Goal: Task Accomplishment & Management: Complete application form

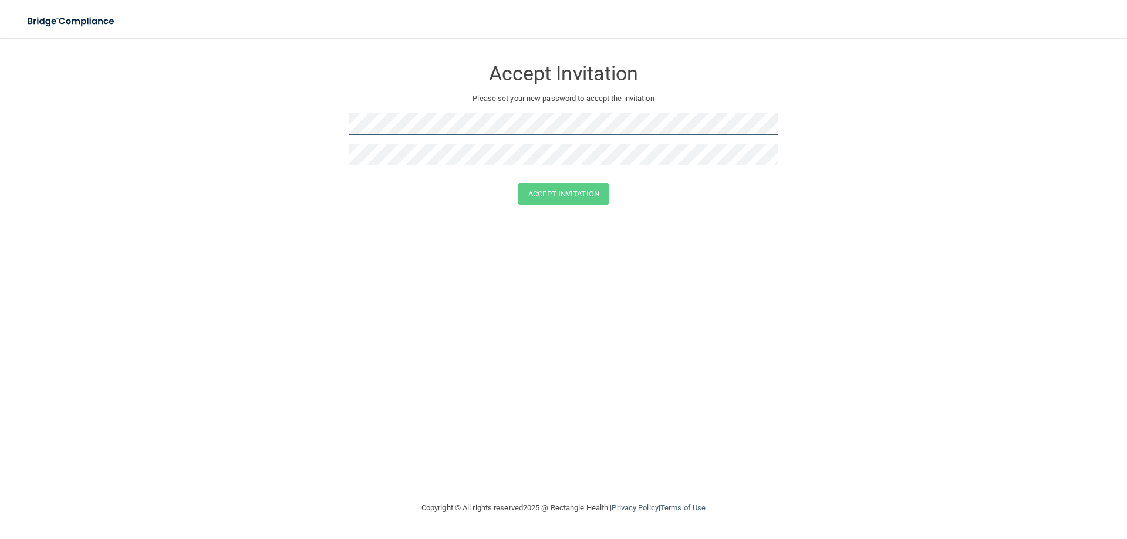
click at [340, 124] on form "Accept Invitation Please set your new password to accept the invitation Accept …" at bounding box center [563, 134] width 1080 height 170
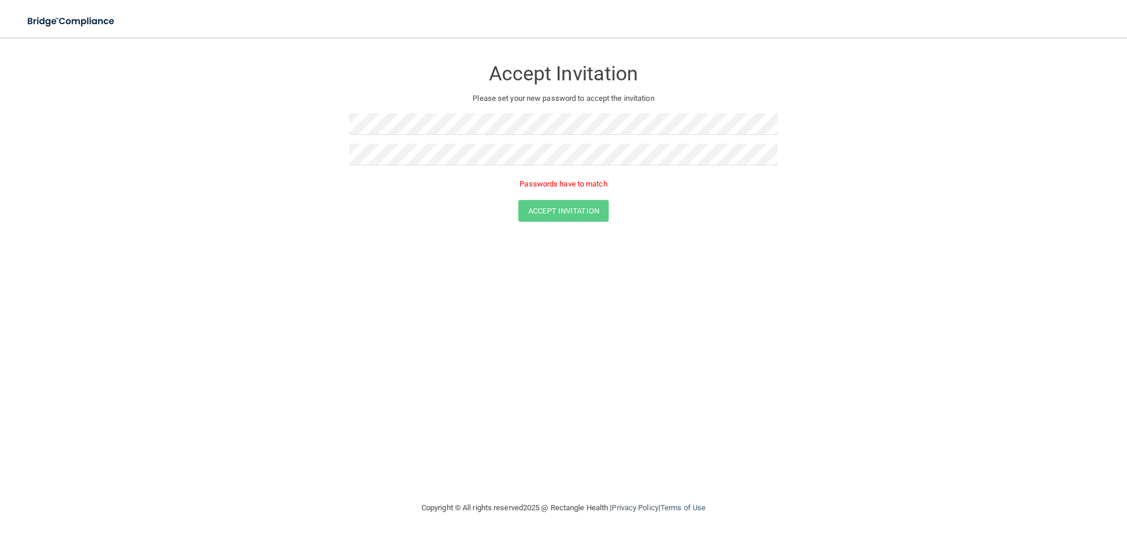
click at [587, 184] on p "Passwords have to match" at bounding box center [563, 184] width 428 height 14
click at [572, 190] on button "Accept Invitation" at bounding box center [563, 194] width 90 height 22
click at [543, 192] on button "Accept Invitation" at bounding box center [563, 194] width 90 height 22
click at [440, 109] on div "Accept Invitation Please set your new password to accept the invitation Passwor…" at bounding box center [563, 134] width 428 height 171
click at [399, 111] on div "Accept Invitation Please set your new password to accept the invitation Passwor…" at bounding box center [563, 134] width 428 height 171
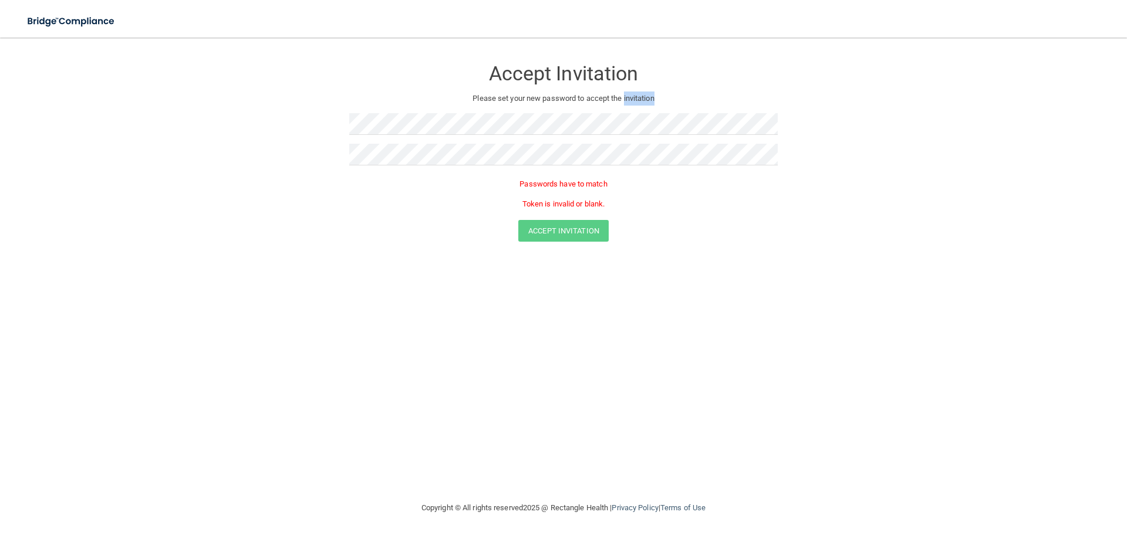
click at [399, 111] on div "Accept Invitation Please set your new password to accept the invitation Passwor…" at bounding box center [563, 134] width 428 height 171
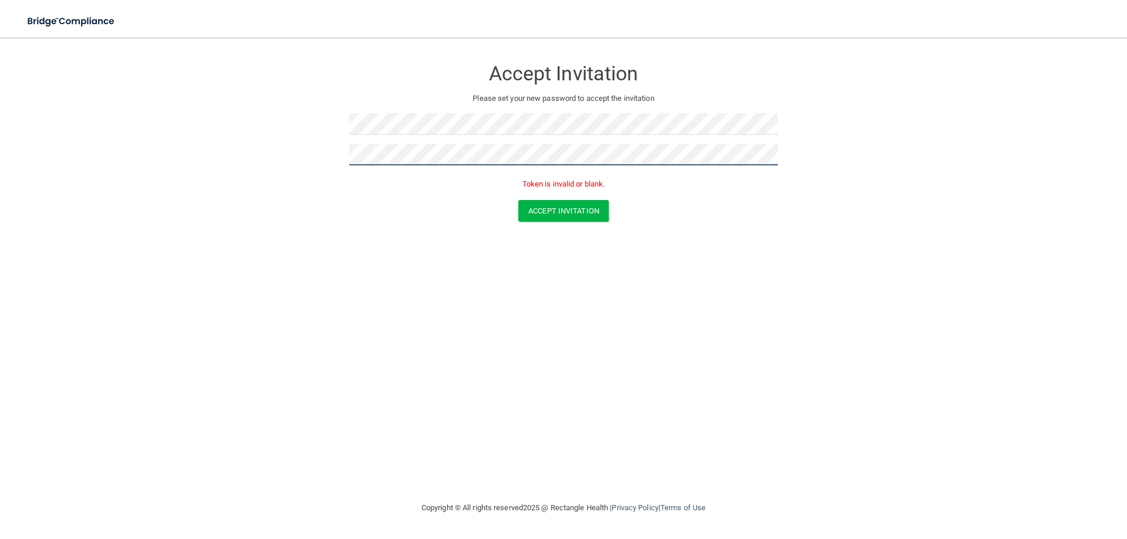
click at [316, 161] on form "Accept Invitation Please set your new password to accept the invitation Token i…" at bounding box center [563, 142] width 1080 height 187
click at [569, 218] on button "Accept Invitation" at bounding box center [563, 211] width 90 height 22
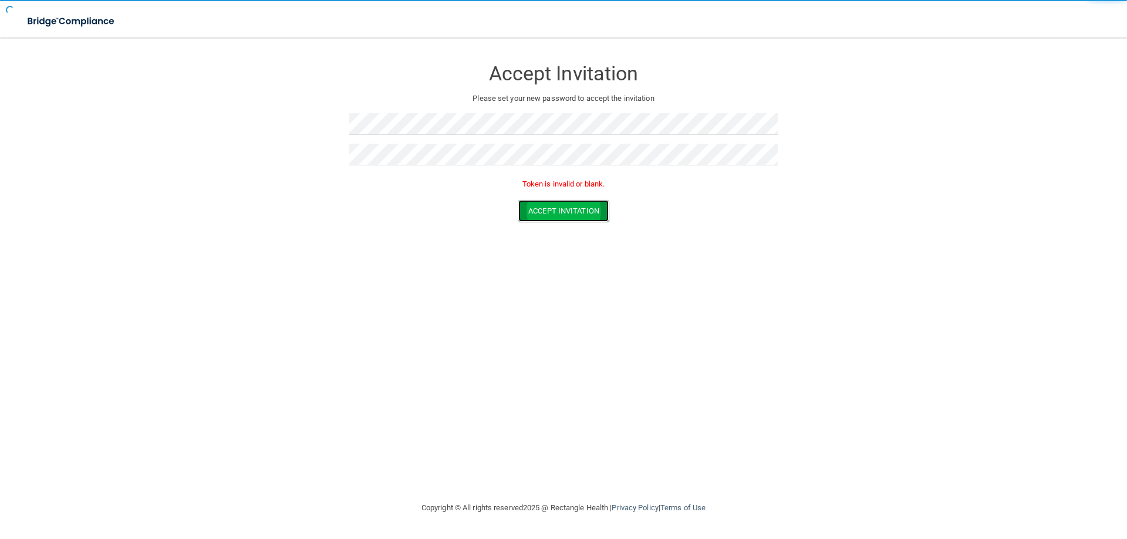
click at [568, 218] on button "Accept Invitation" at bounding box center [563, 211] width 90 height 22
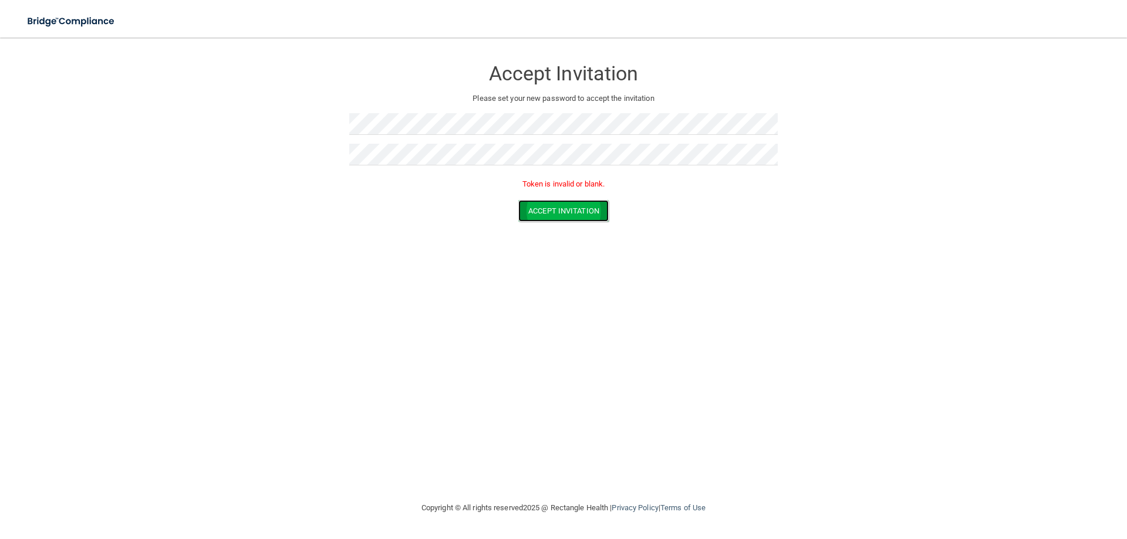
click at [564, 217] on button "Accept Invitation" at bounding box center [563, 211] width 90 height 22
click at [557, 220] on button "Accept Invitation" at bounding box center [563, 211] width 90 height 22
click at [560, 212] on button "Accept Invitation" at bounding box center [563, 211] width 90 height 22
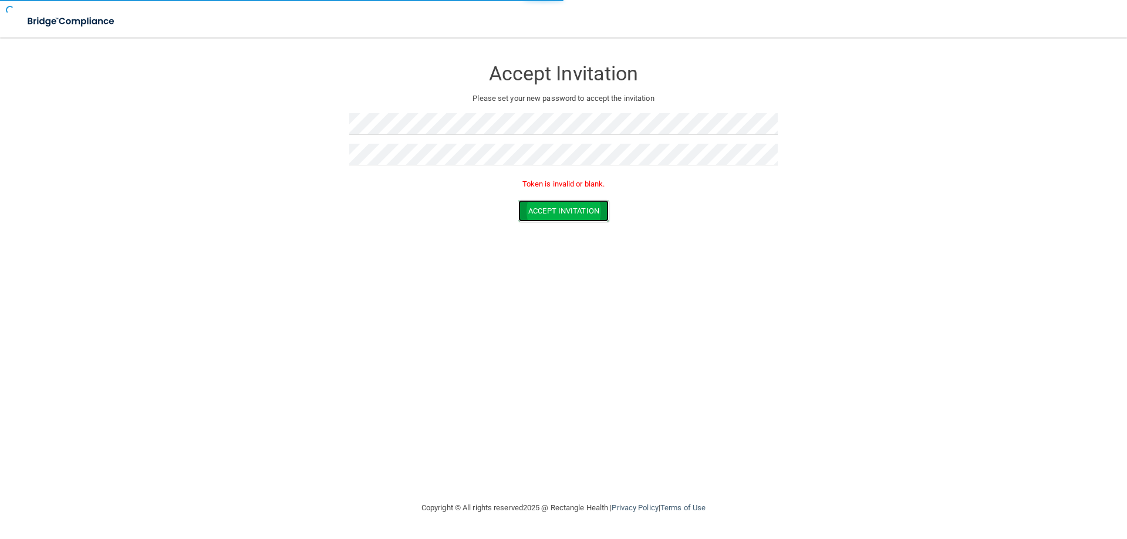
click at [560, 212] on button "Accept Invitation" at bounding box center [563, 211] width 90 height 22
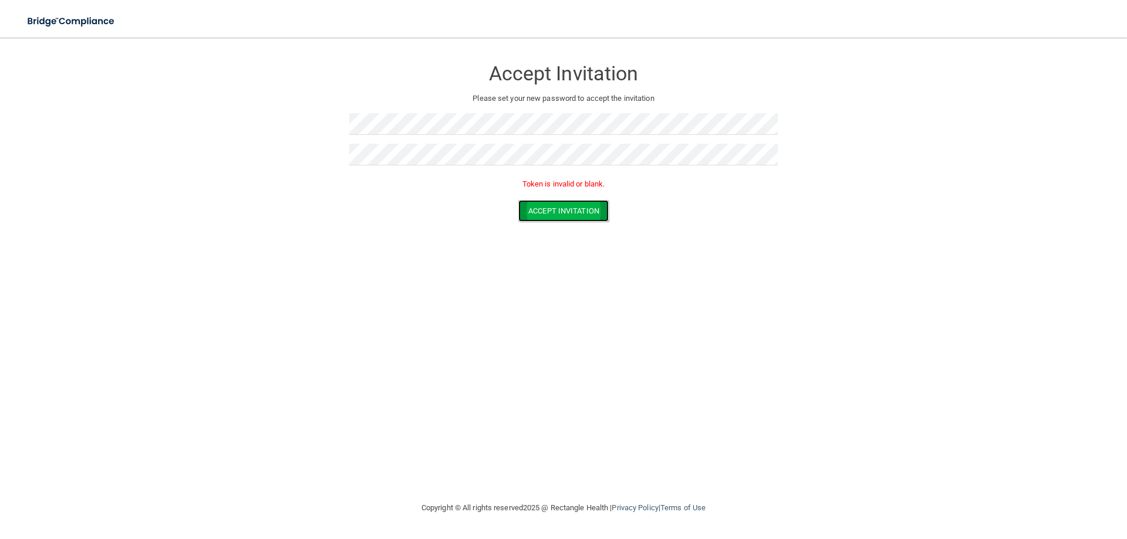
click at [556, 208] on button "Accept Invitation" at bounding box center [563, 211] width 90 height 22
click at [557, 207] on button "Accept Invitation" at bounding box center [563, 211] width 90 height 22
